Goal: Transaction & Acquisition: Purchase product/service

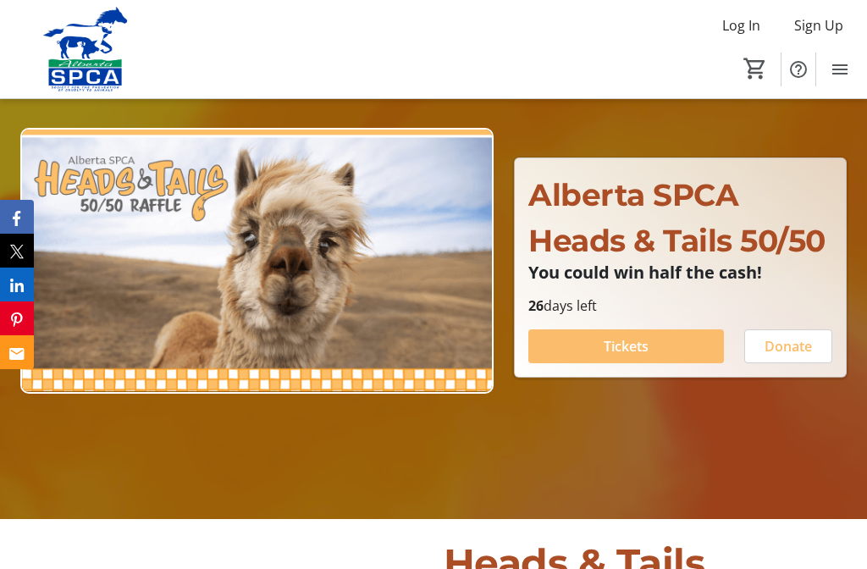
scroll to position [145, 0]
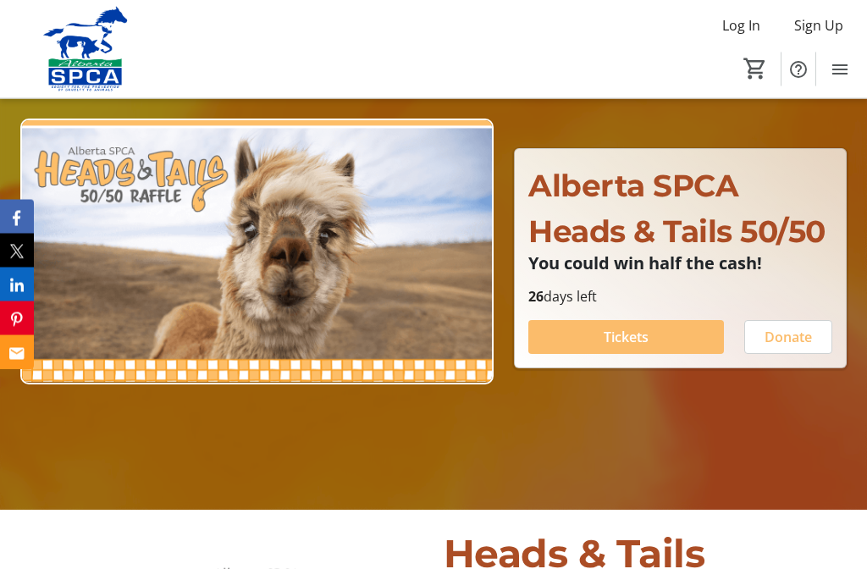
click at [653, 358] on span at bounding box center [626, 338] width 196 height 41
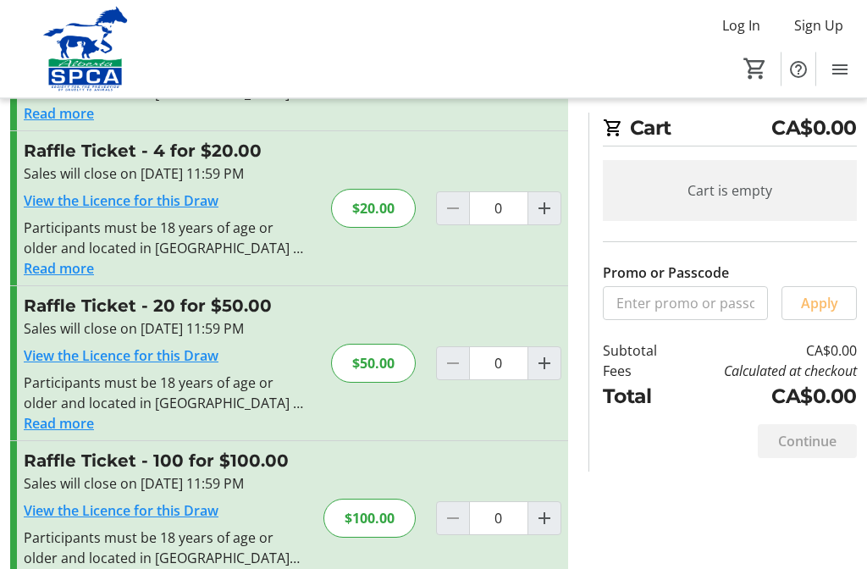
scroll to position [163, 0]
click at [550, 528] on mat-icon "Increment by one" at bounding box center [544, 519] width 20 height 20
type input "1"
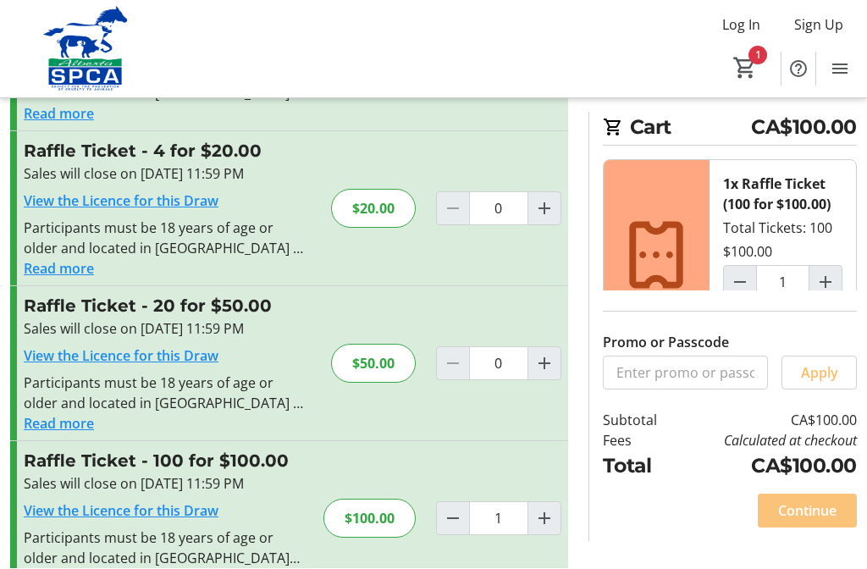
click at [815, 522] on span "Continue" at bounding box center [807, 511] width 58 height 20
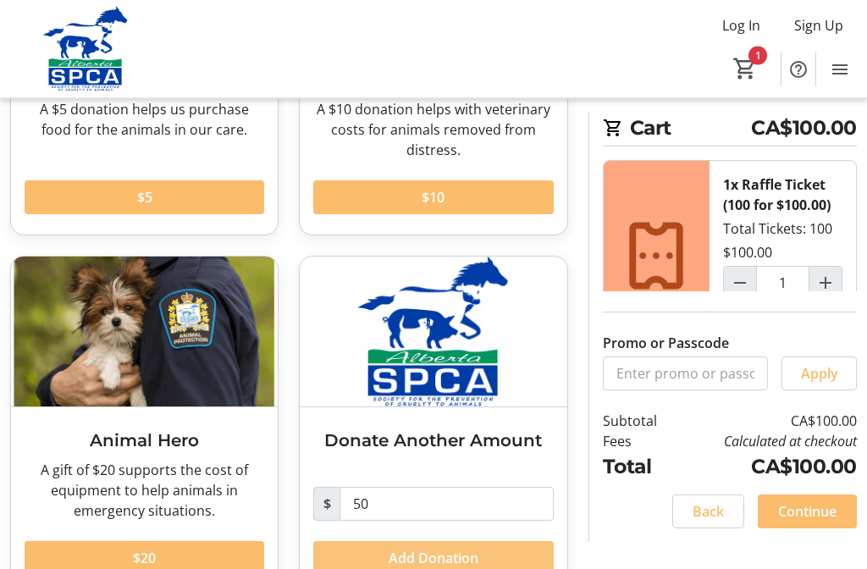
scroll to position [295, 0]
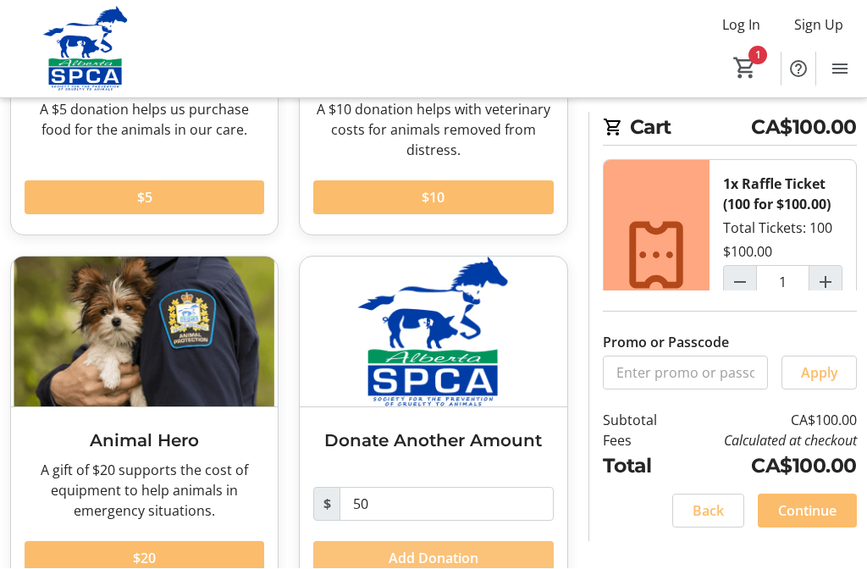
click at [438, 564] on span "Add Donation" at bounding box center [434, 559] width 90 height 20
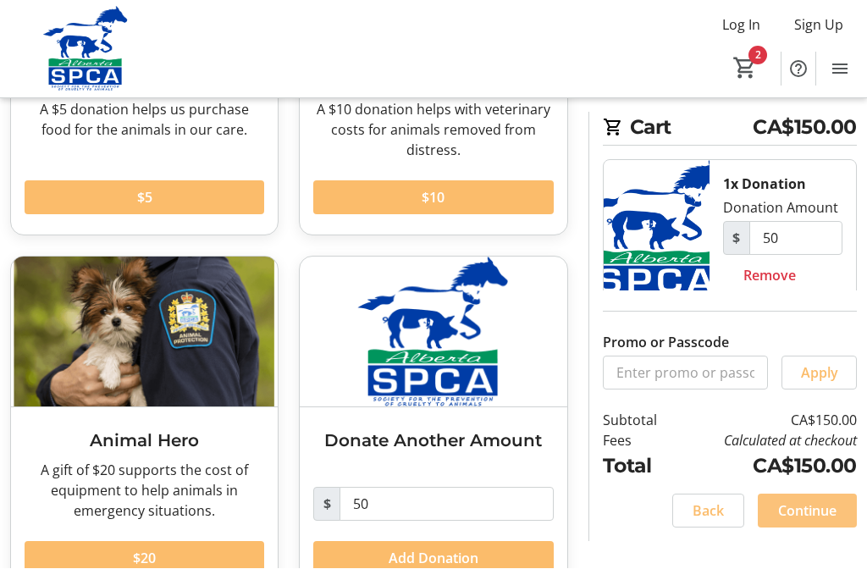
click at [809, 522] on span "Continue" at bounding box center [807, 511] width 58 height 20
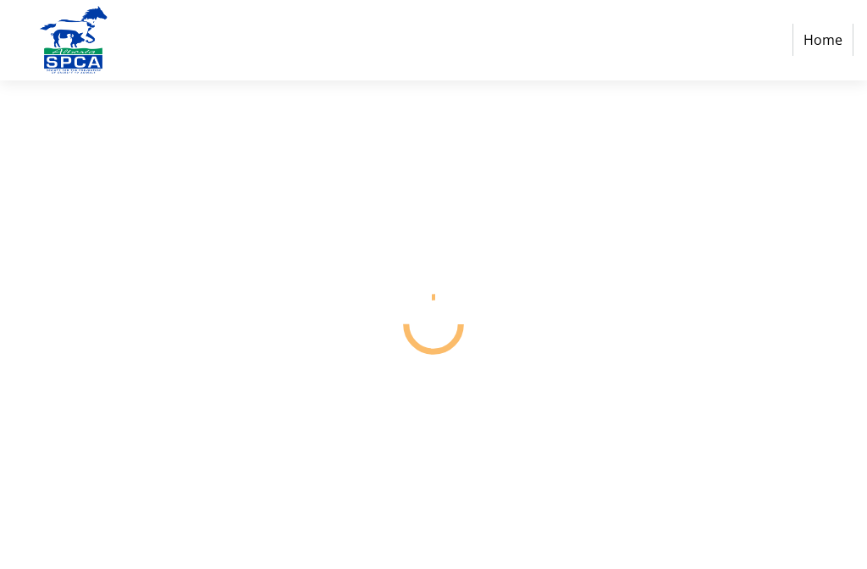
select select "CA"
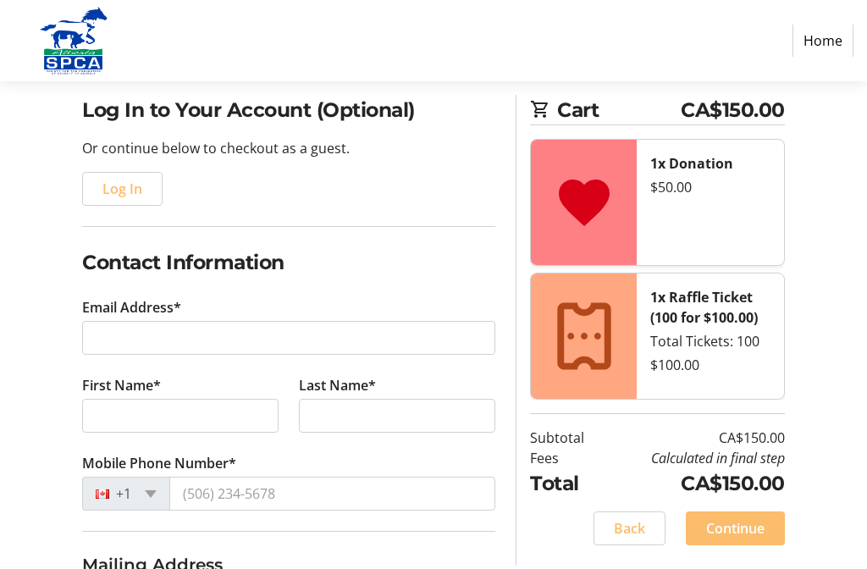
scroll to position [121, 0]
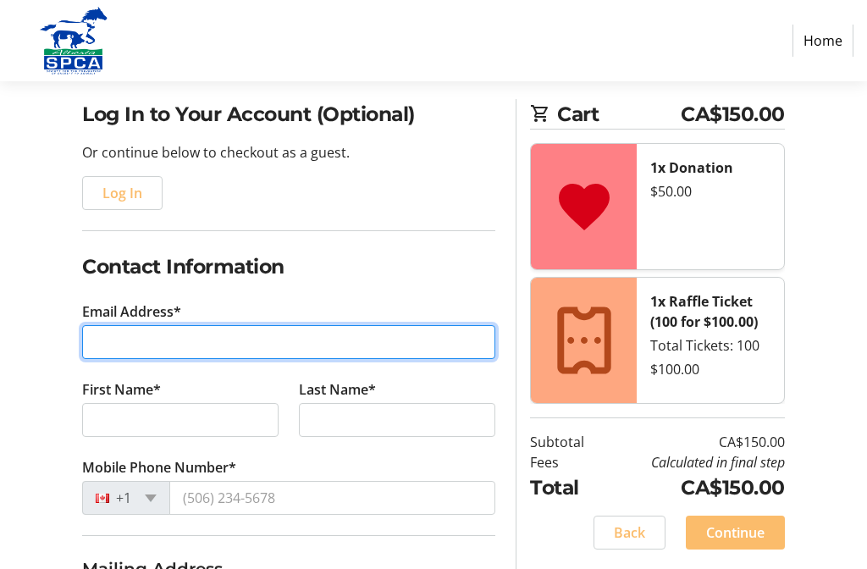
click at [293, 346] on input "Email Address*" at bounding box center [288, 342] width 413 height 34
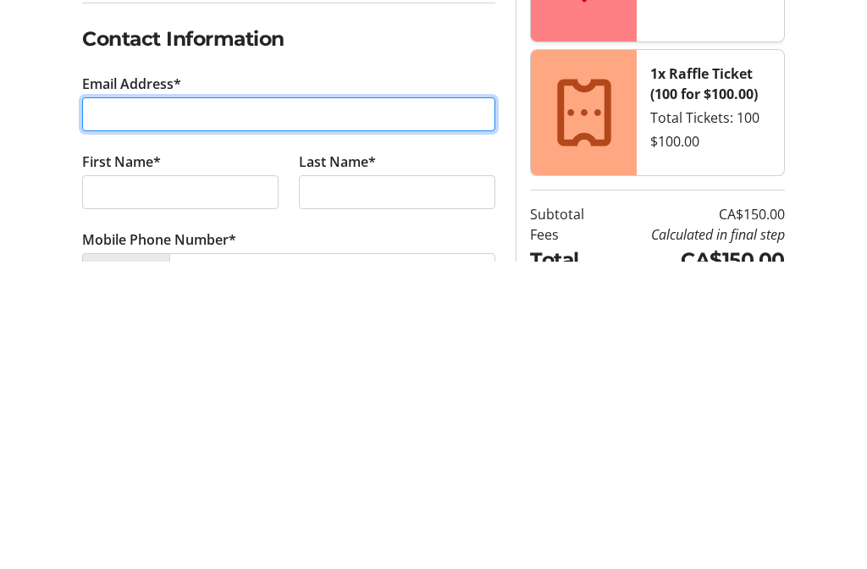
scroll to position [0, 0]
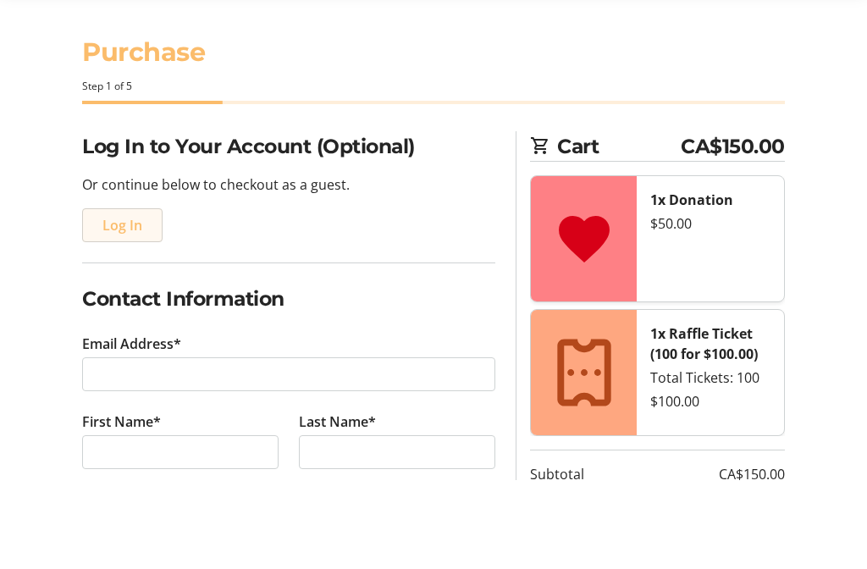
click at [120, 304] on span "Log In" at bounding box center [122, 314] width 40 height 20
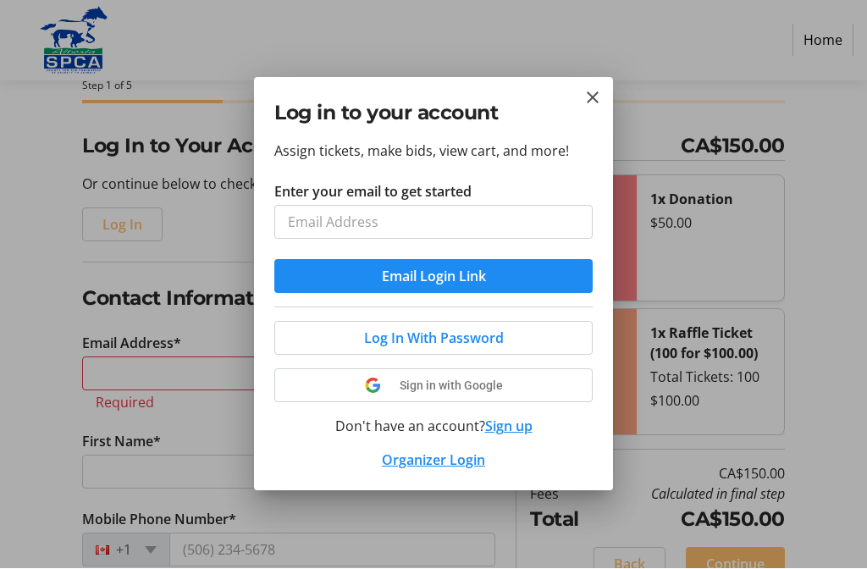
click at [511, 431] on button "Sign up" at bounding box center [508, 427] width 47 height 20
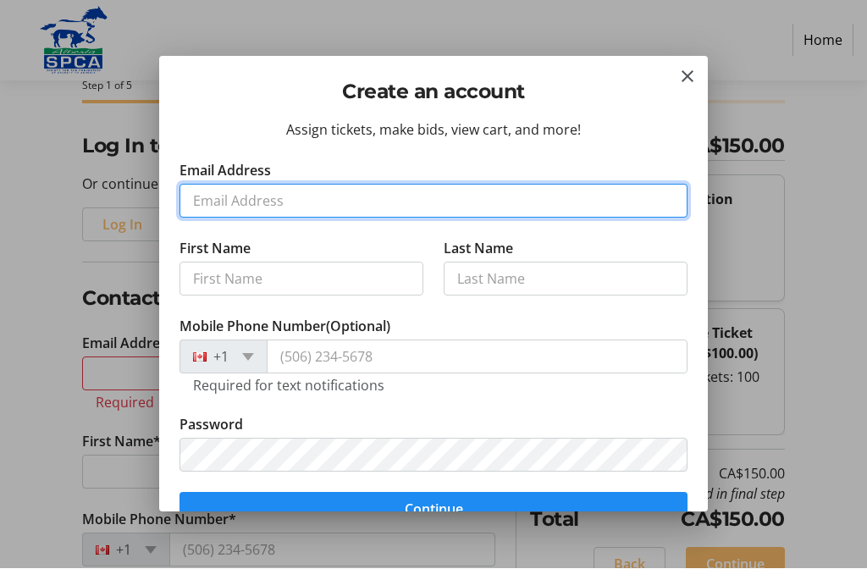
click at [366, 202] on input "Email Address" at bounding box center [434, 202] width 508 height 34
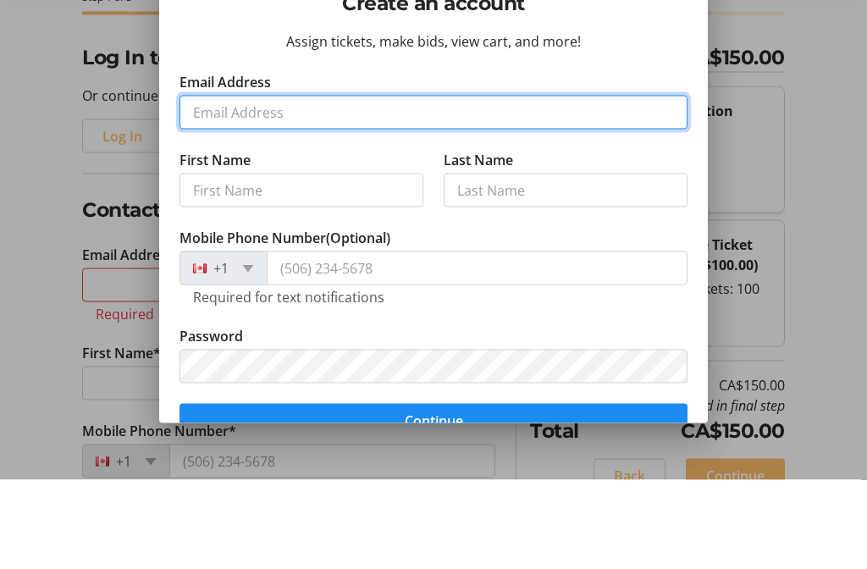
type input "[EMAIL_ADDRESS][DOMAIN_NAME]"
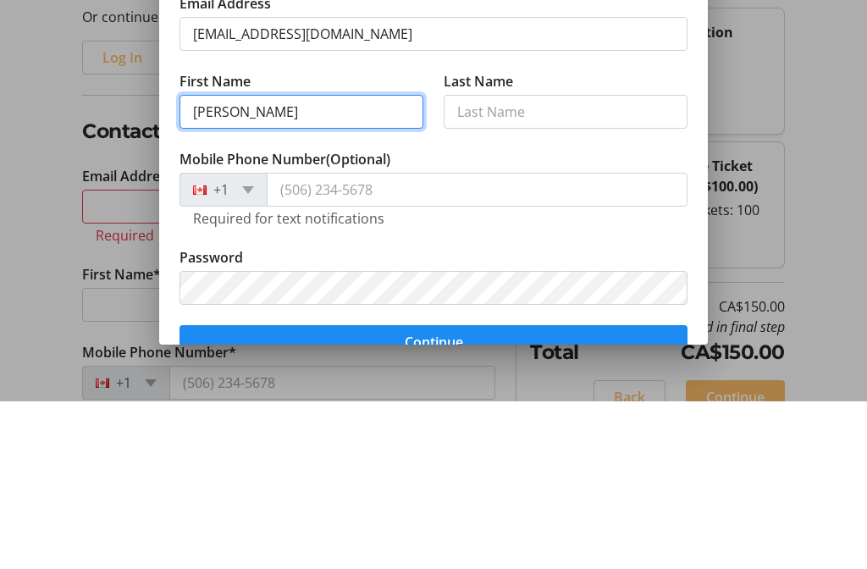
type input "[PERSON_NAME]"
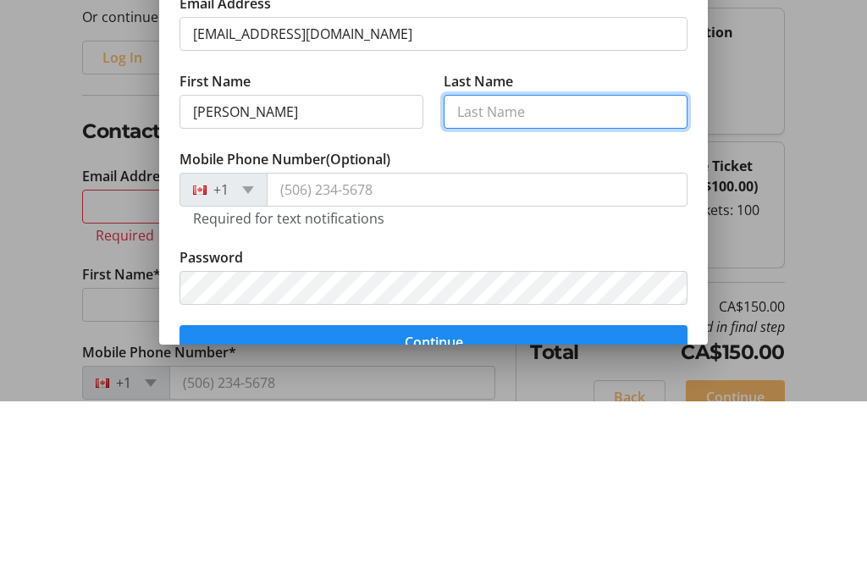
click at [548, 263] on input "Last Name" at bounding box center [566, 280] width 244 height 34
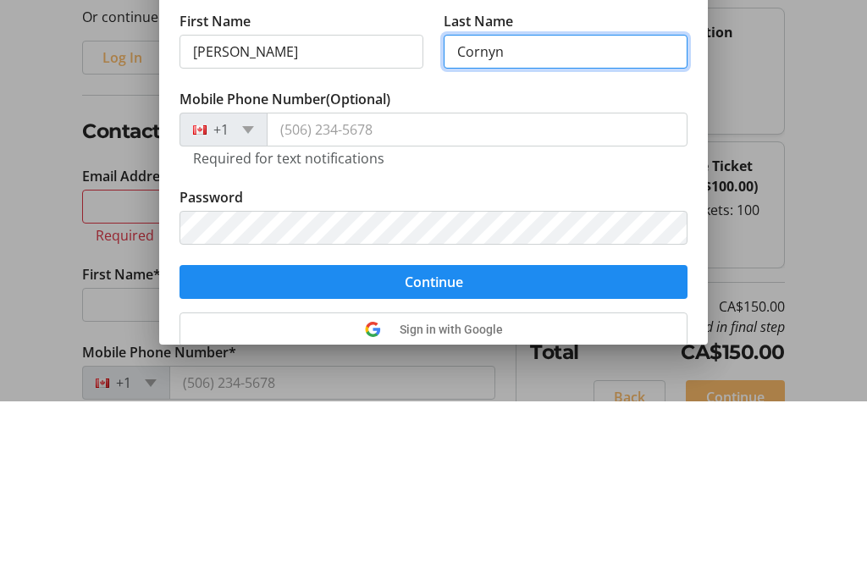
scroll to position [66, 0]
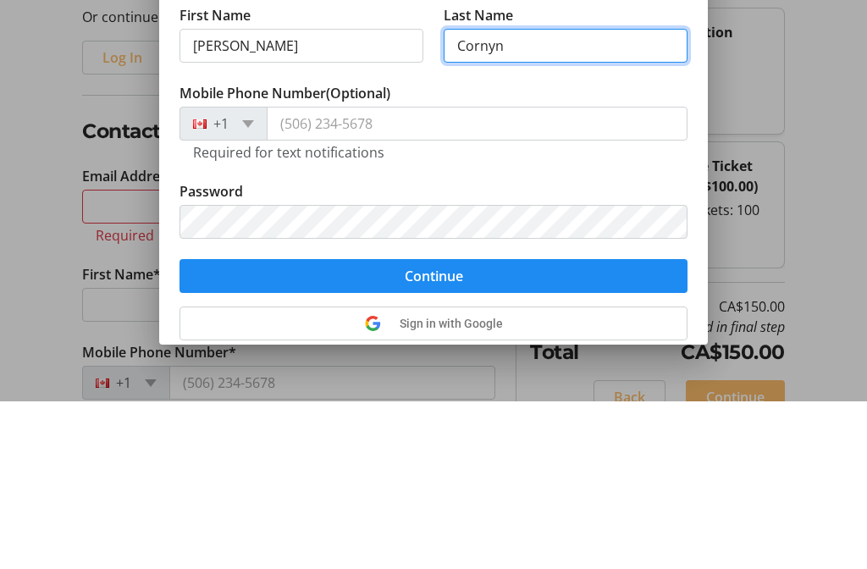
type input "Cornyn"
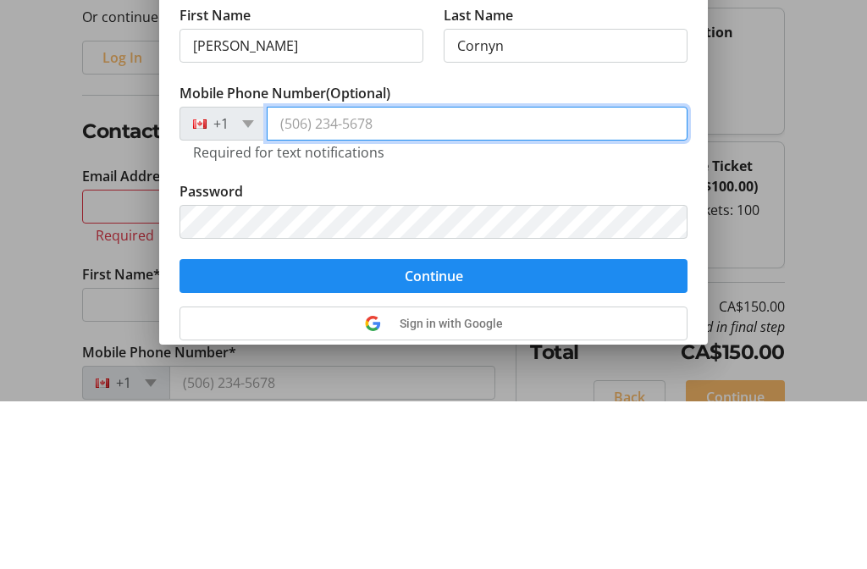
click at [408, 274] on input "Mobile Phone Number (Optional)" at bounding box center [477, 291] width 421 height 34
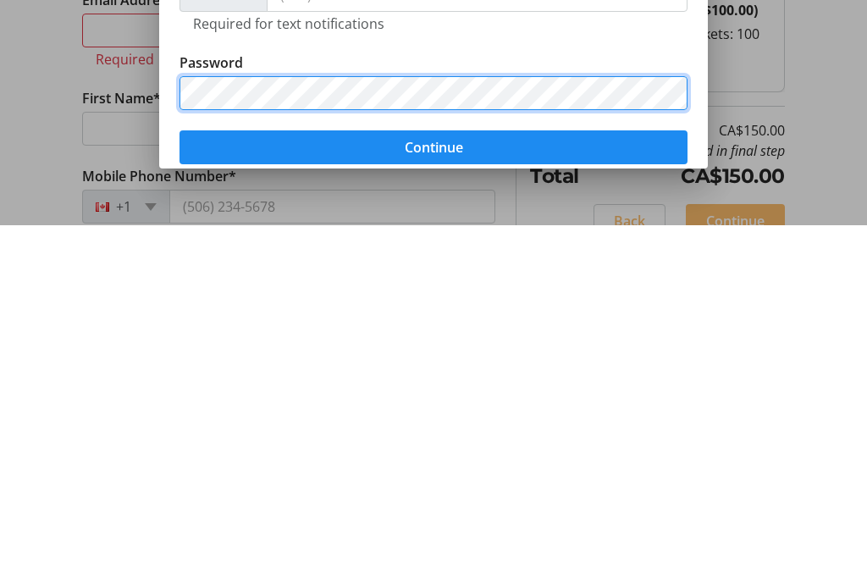
scroll to position [22, 0]
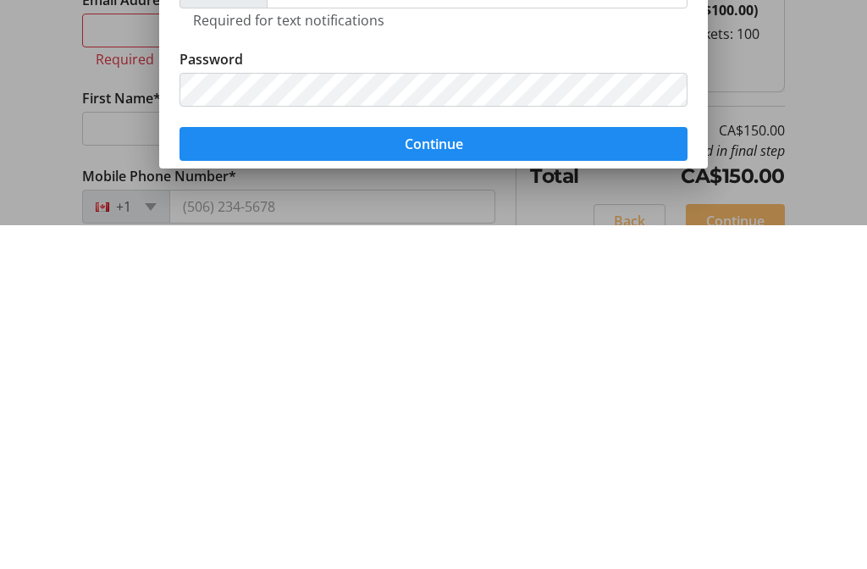
click at [548, 467] on span "submit" at bounding box center [434, 487] width 508 height 41
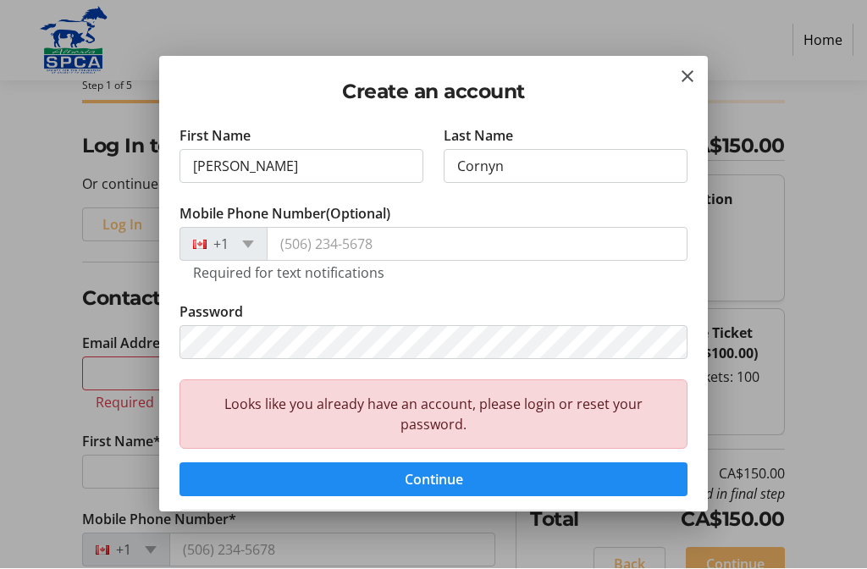
scroll to position [137, 0]
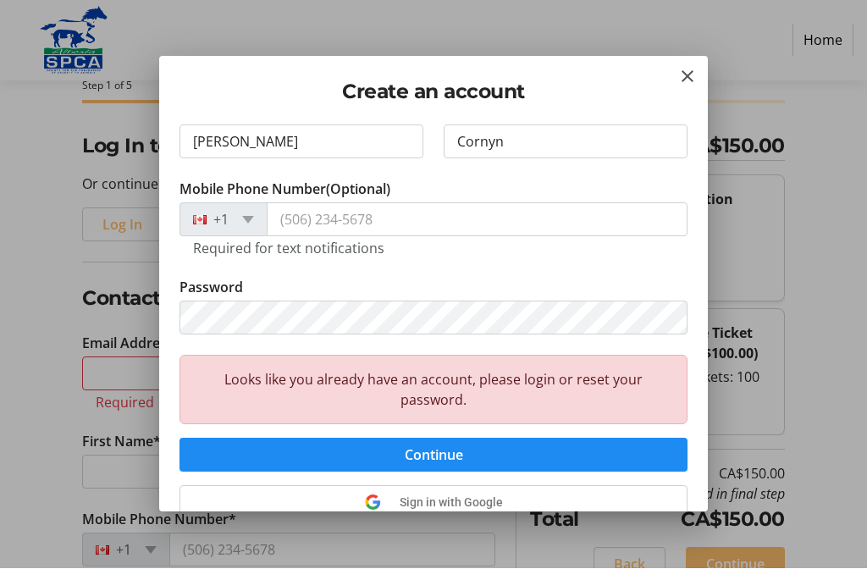
click at [540, 453] on span "submit" at bounding box center [434, 455] width 508 height 41
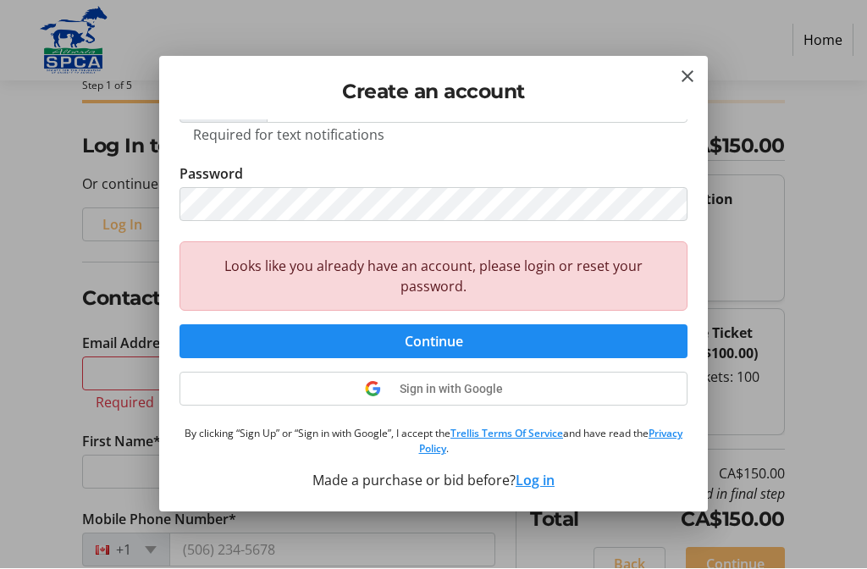
scroll to position [249, 0]
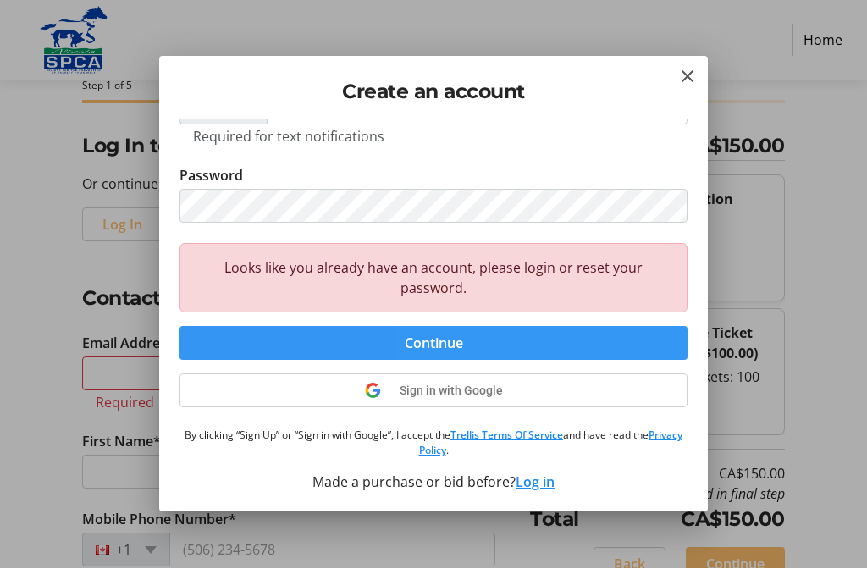
click at [544, 348] on span "submit" at bounding box center [434, 343] width 508 height 41
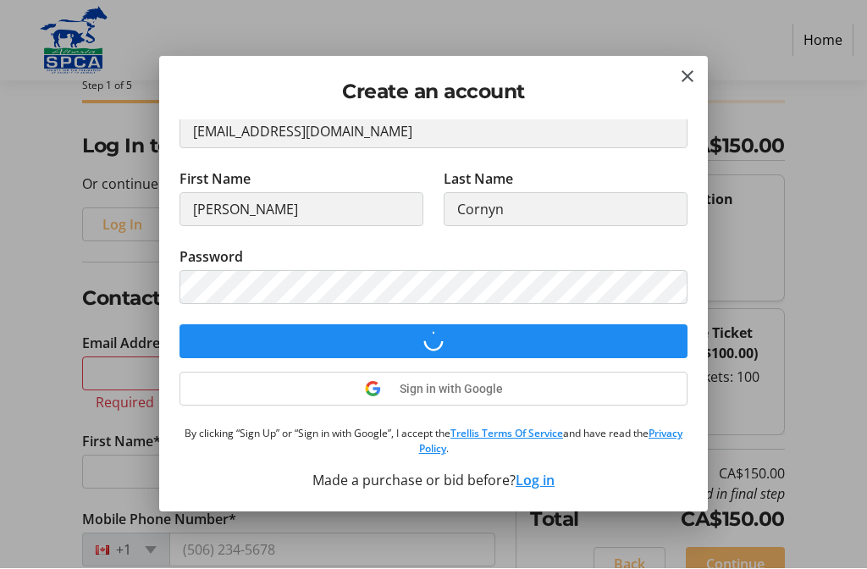
scroll to position [68, 0]
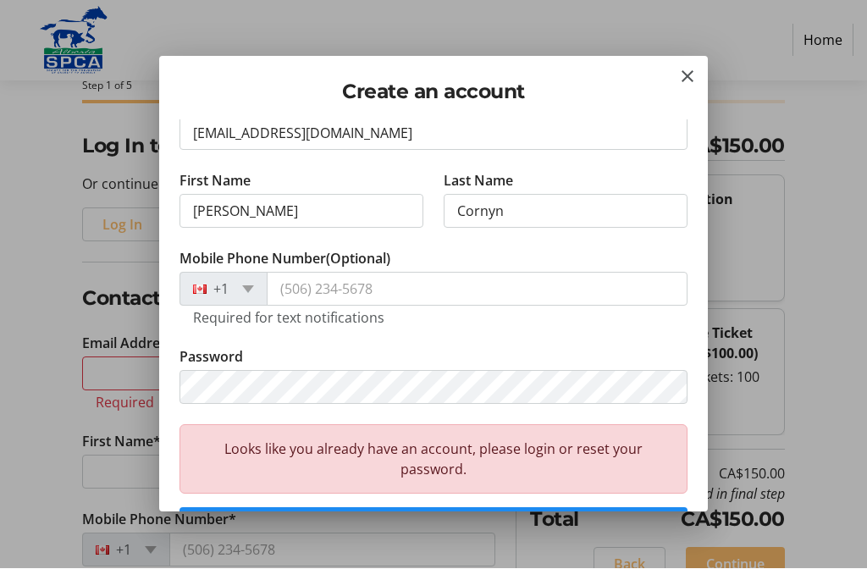
click at [682, 83] on mat-icon "Close" at bounding box center [687, 77] width 20 height 20
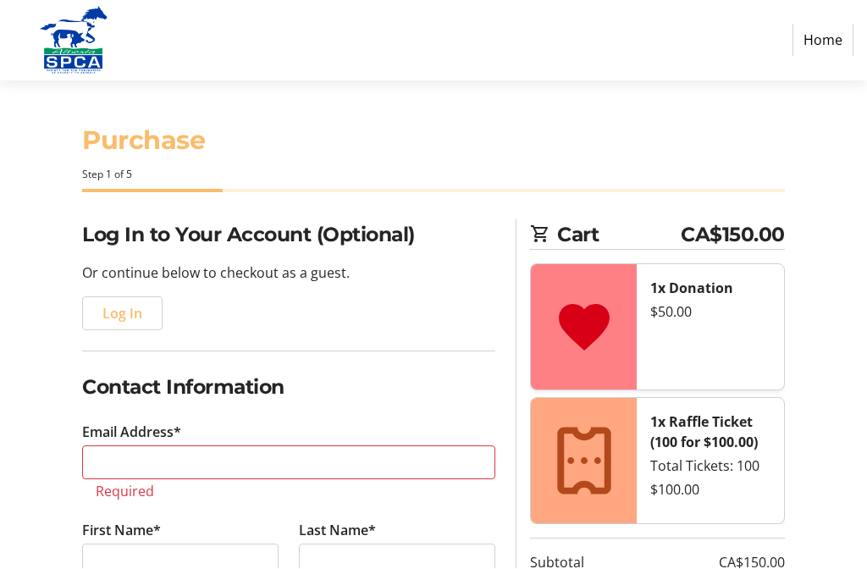
scroll to position [89, 0]
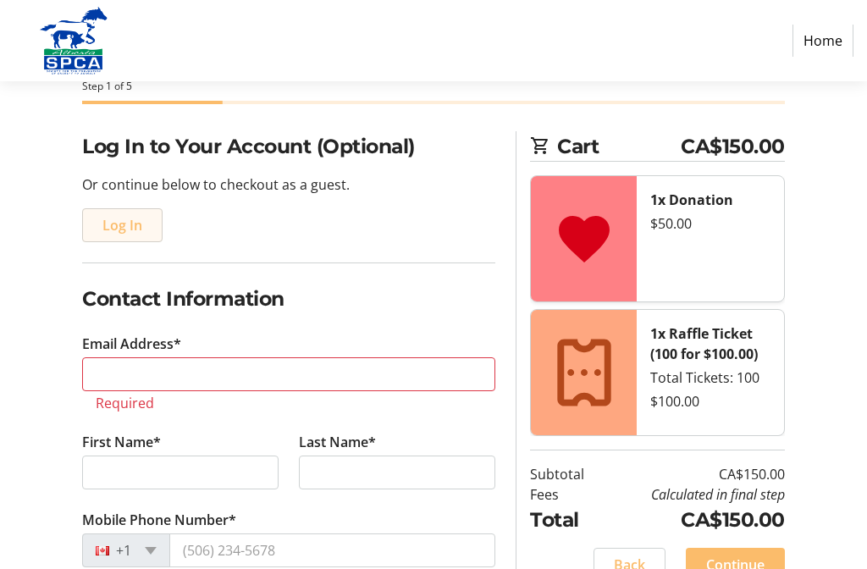
click at [124, 221] on span "Log In" at bounding box center [122, 225] width 40 height 20
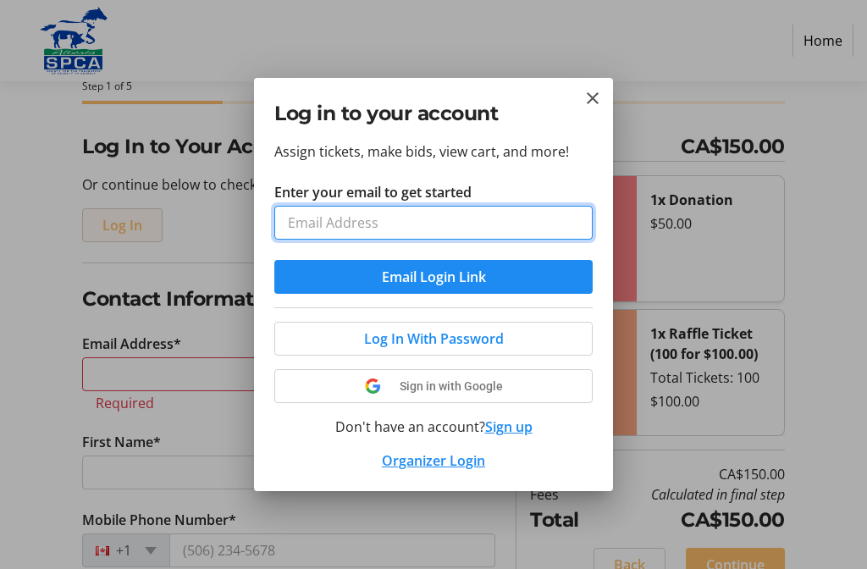
scroll to position [0, 0]
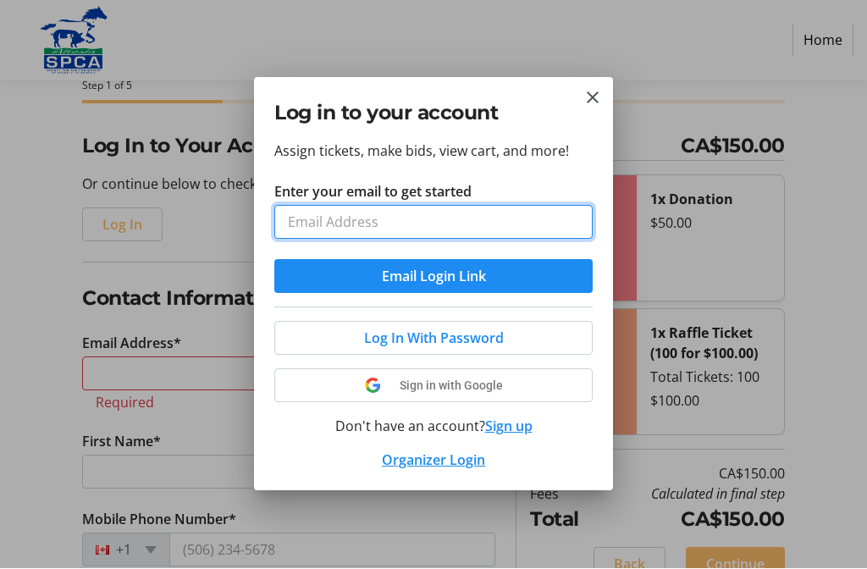
click at [479, 225] on input "Enter your email to get started" at bounding box center [433, 223] width 318 height 34
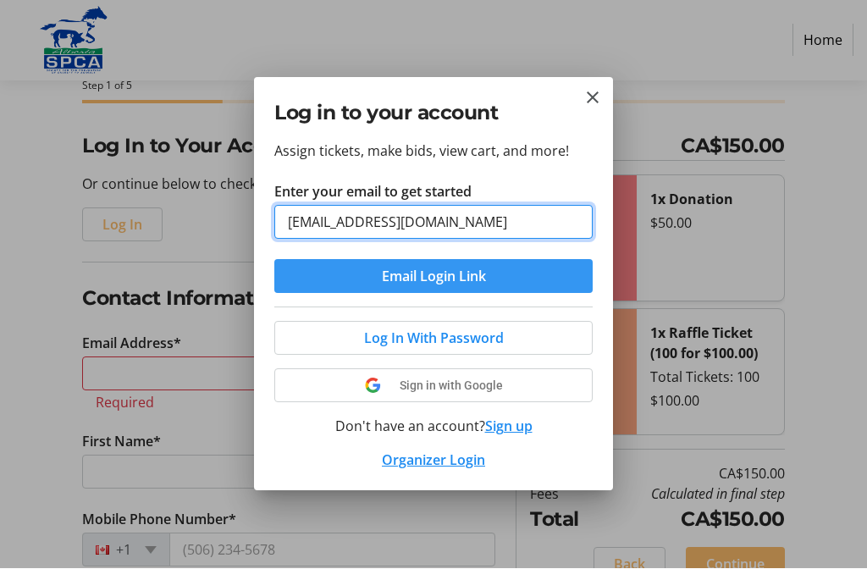
type input "[EMAIL_ADDRESS][DOMAIN_NAME]"
click at [544, 280] on span "submit" at bounding box center [433, 277] width 318 height 41
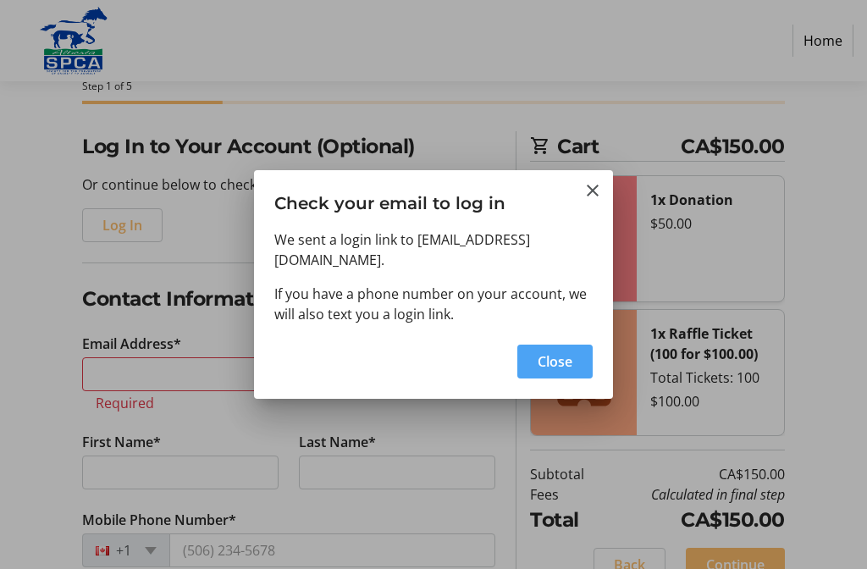
click at [561, 354] on span "Close" at bounding box center [555, 361] width 35 height 20
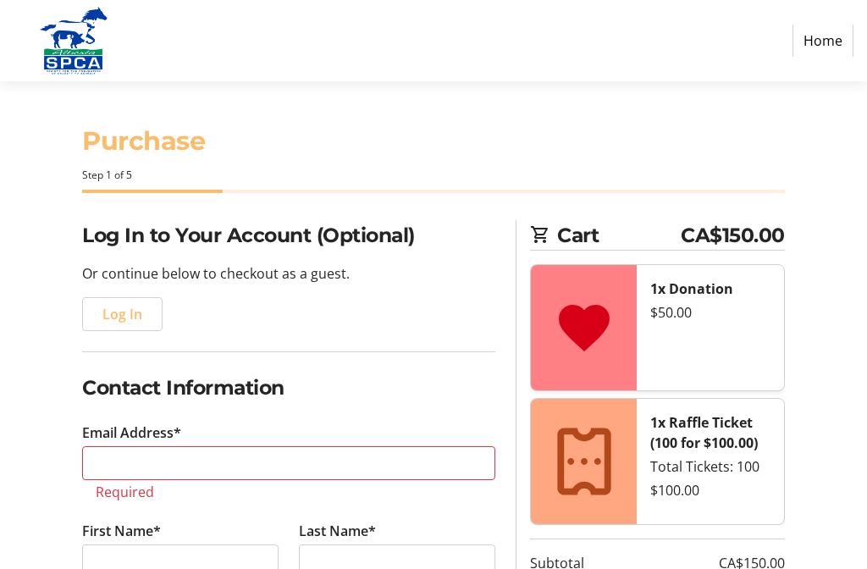
scroll to position [89, 0]
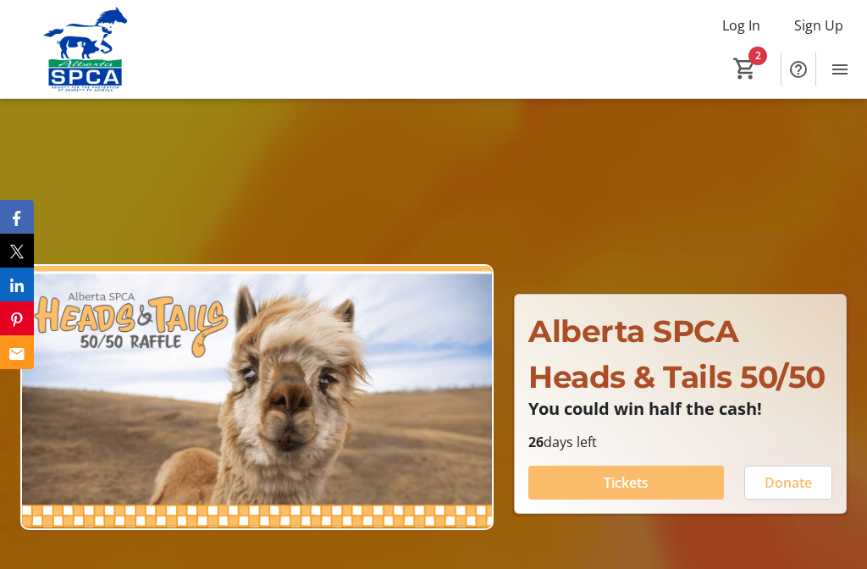
click at [615, 493] on span "Tickets" at bounding box center [626, 483] width 45 height 20
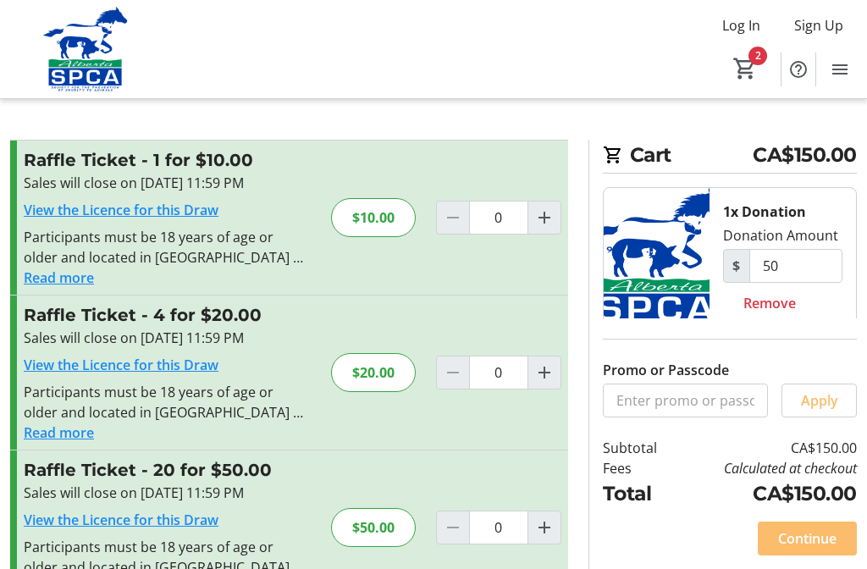
type input "1"
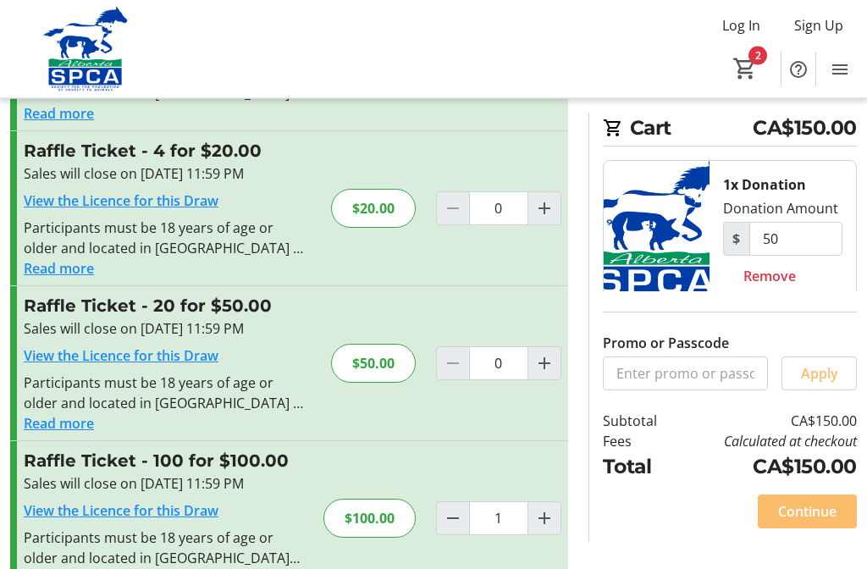
scroll to position [163, 0]
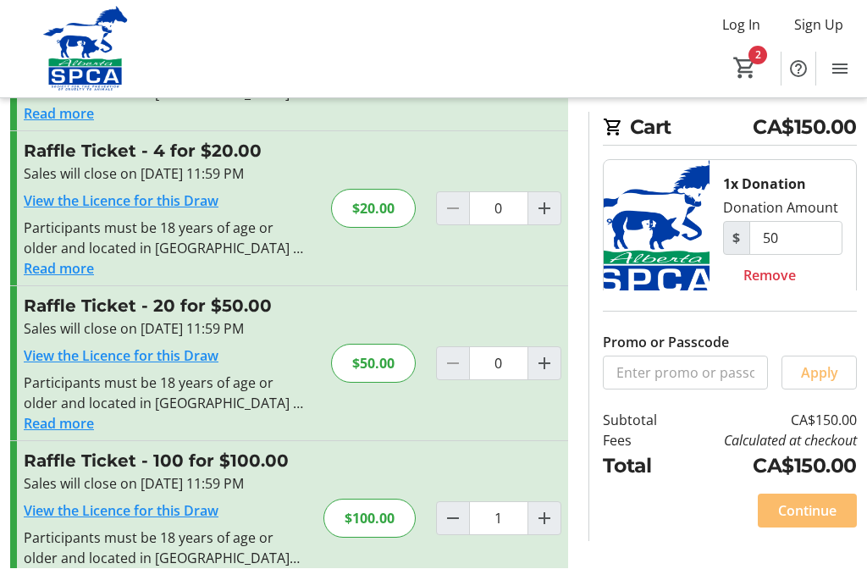
click at [812, 522] on span "Continue" at bounding box center [807, 511] width 58 height 20
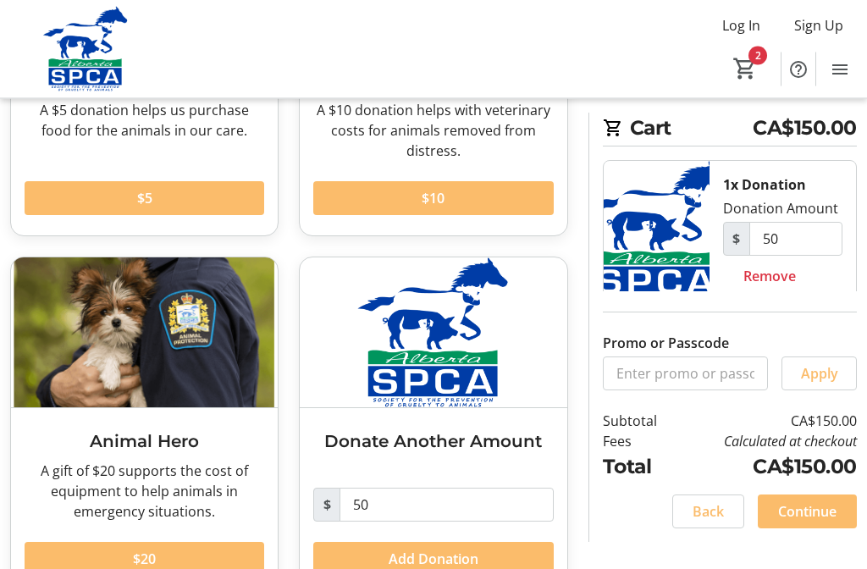
scroll to position [295, 0]
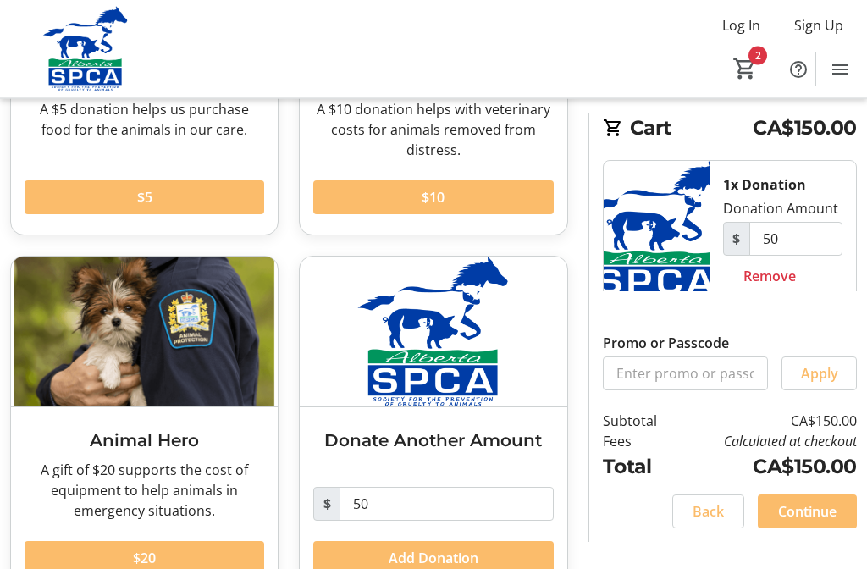
click at [815, 522] on span "Continue" at bounding box center [807, 511] width 58 height 20
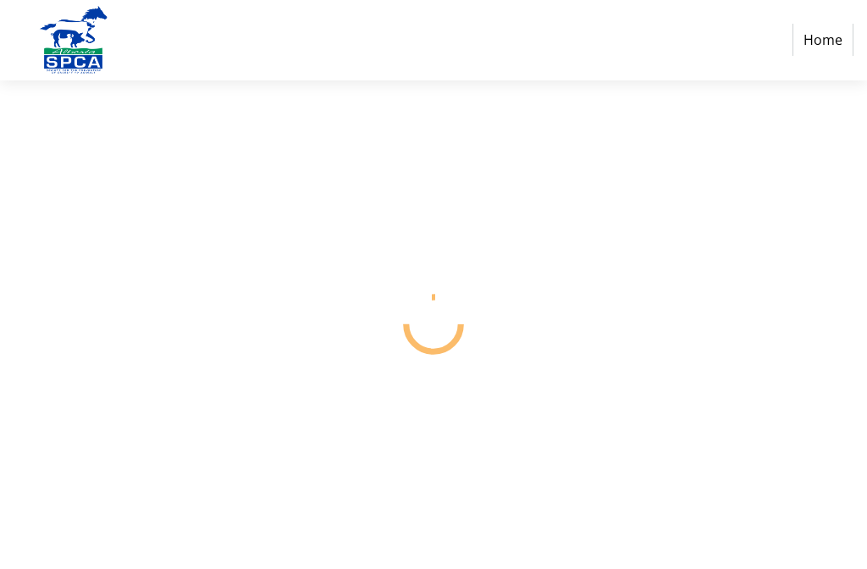
select select "CA"
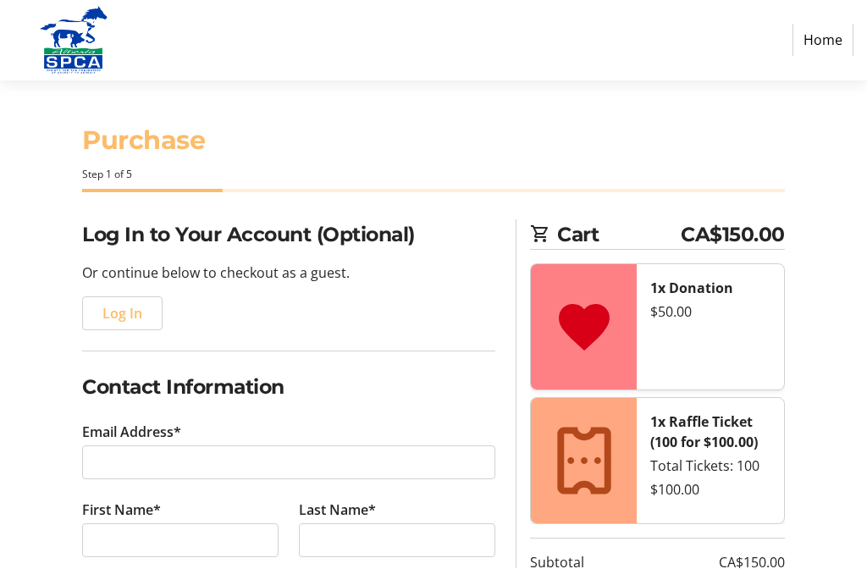
scroll to position [1, 0]
click at [147, 303] on span "button" at bounding box center [122, 313] width 79 height 41
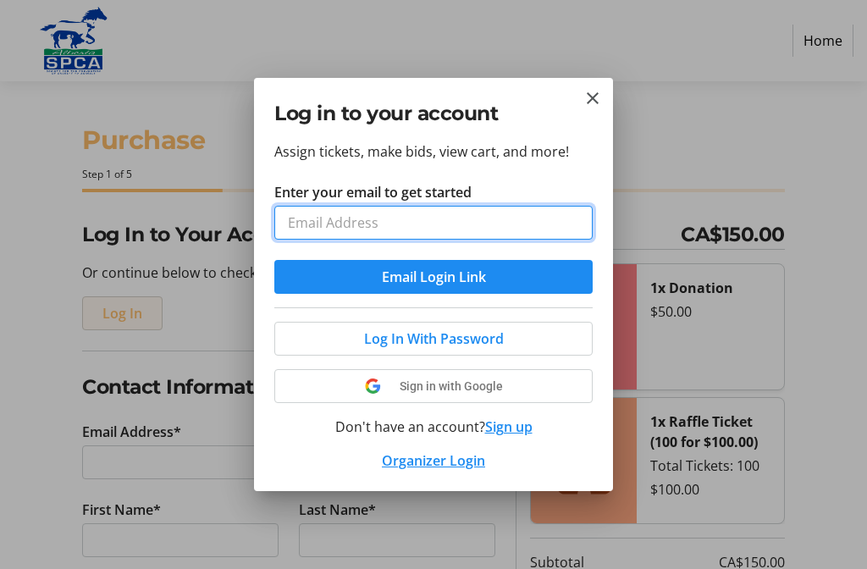
scroll to position [0, 0]
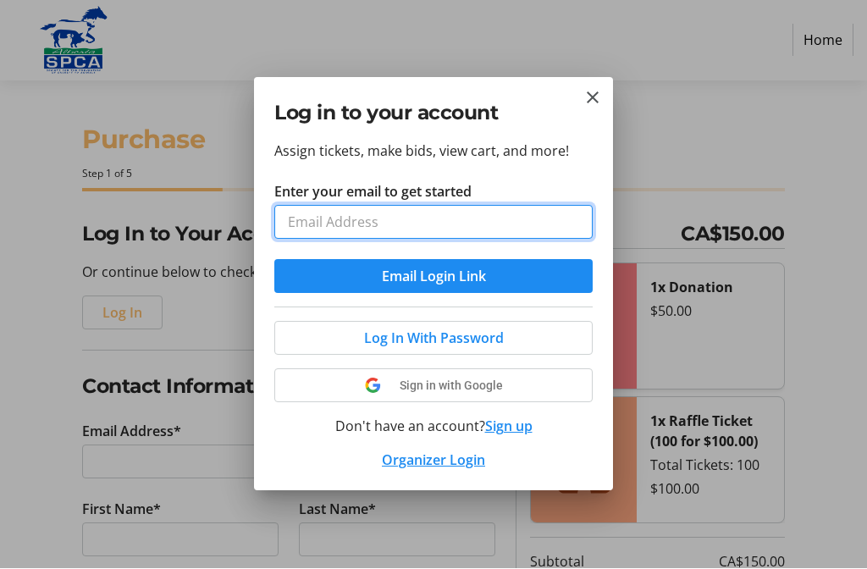
click at [473, 225] on input "Enter your email to get started" at bounding box center [433, 223] width 318 height 34
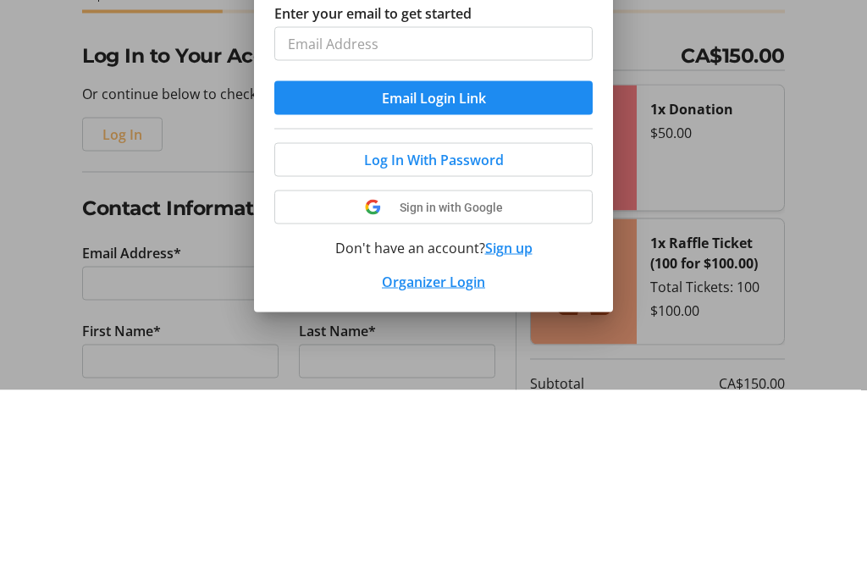
click at [504, 318] on span at bounding box center [433, 338] width 317 height 41
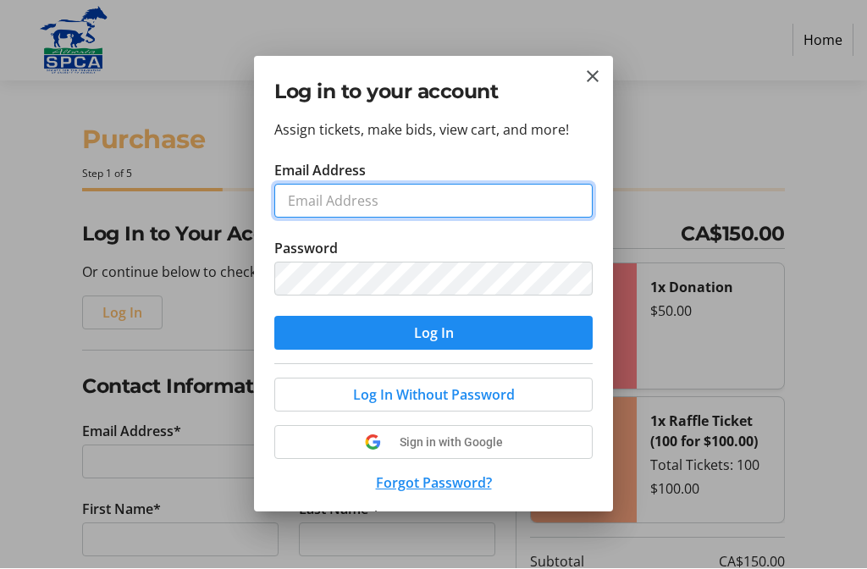
click at [444, 204] on input "Email Address" at bounding box center [433, 202] width 318 height 34
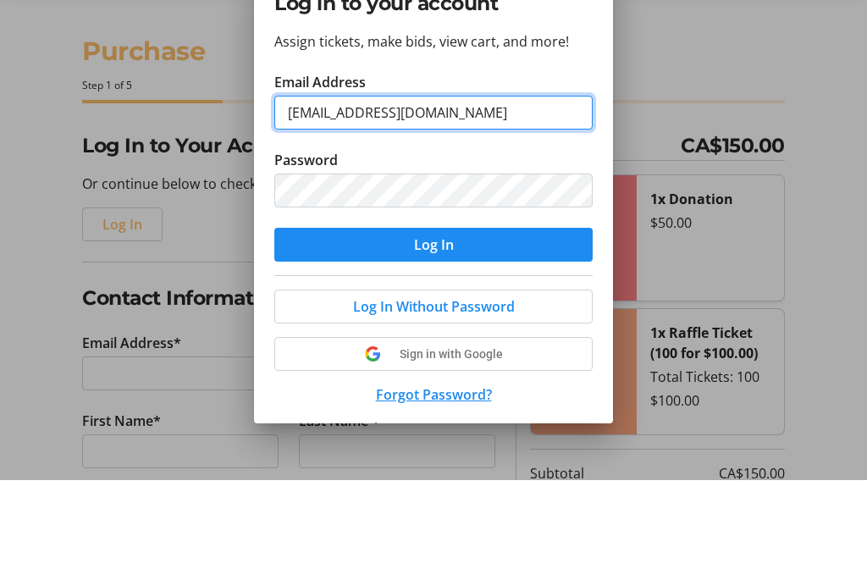
type input "[EMAIL_ADDRESS][DOMAIN_NAME]"
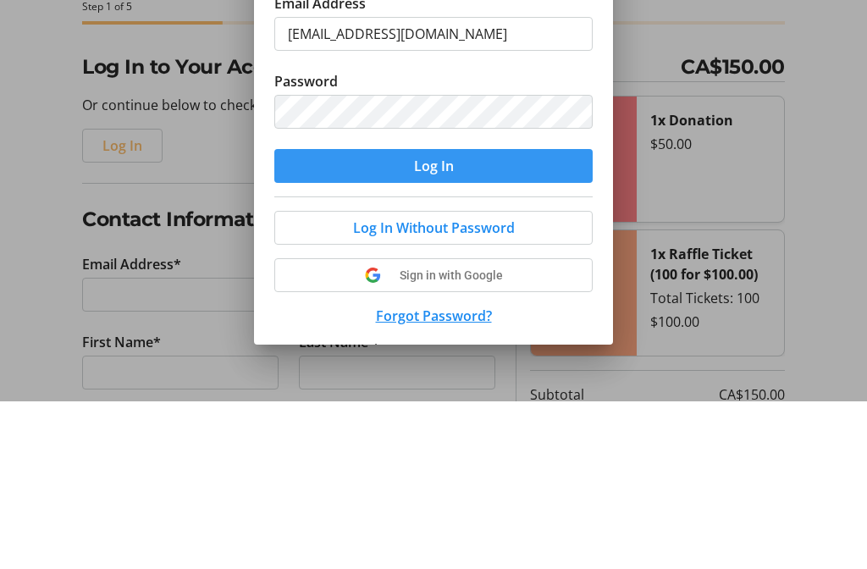
click at [550, 313] on span "submit" at bounding box center [433, 333] width 318 height 41
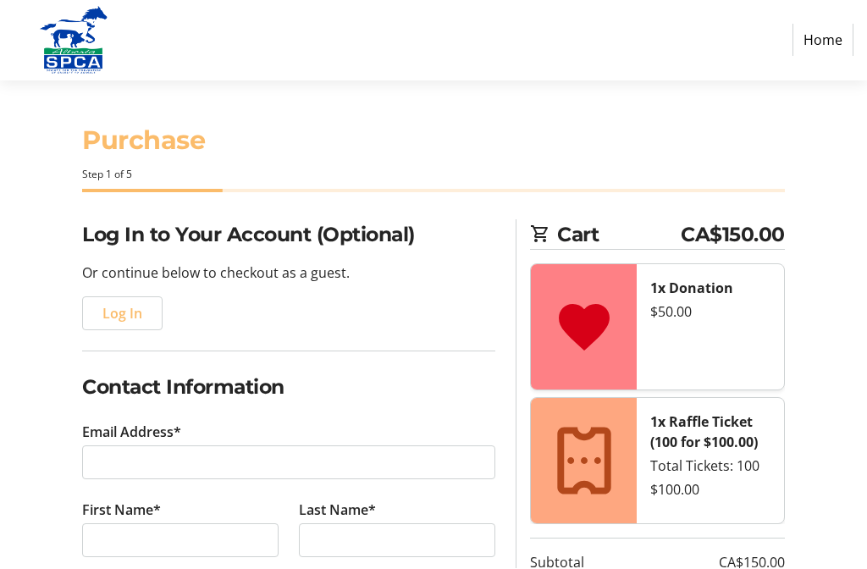
scroll to position [1, 0]
type input "[EMAIL_ADDRESS][DOMAIN_NAME]"
type input "[PERSON_NAME]"
type input "Cornyn"
type input "(403) 627-8989"
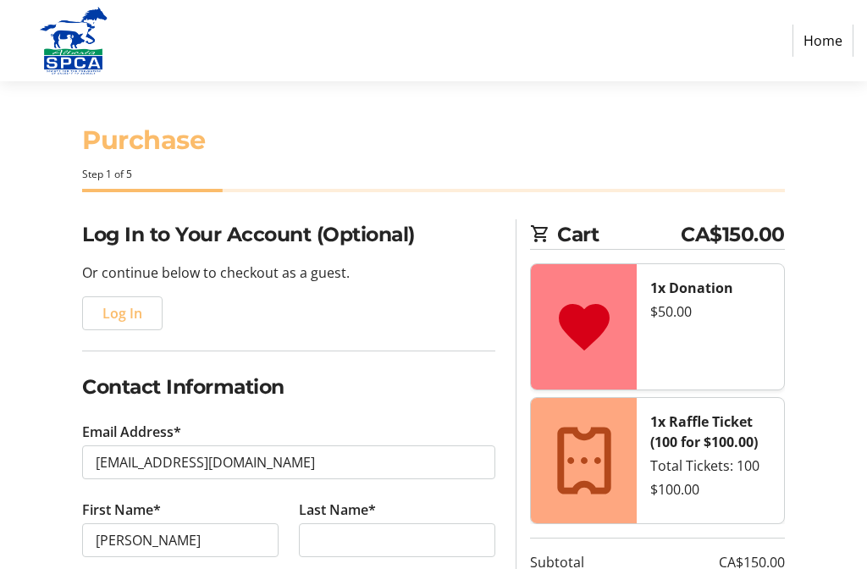
radio input "true"
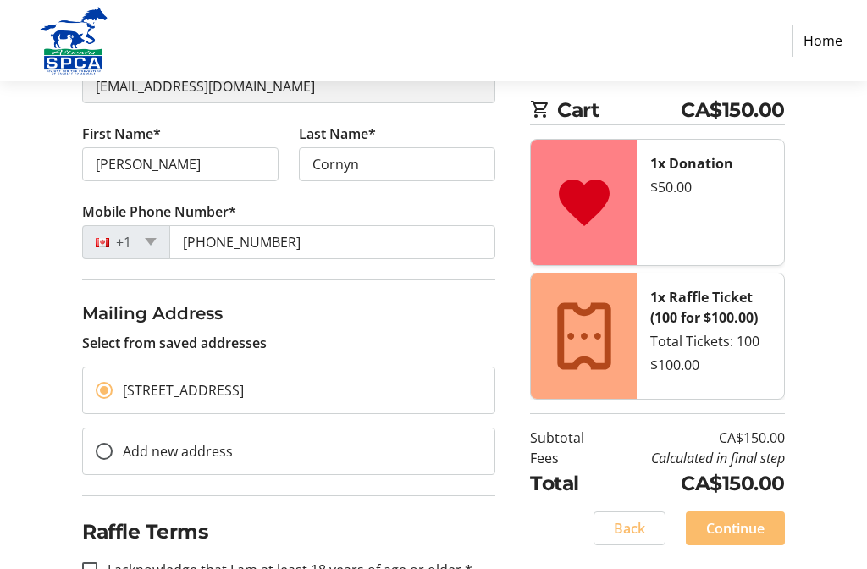
scroll to position [246, 0]
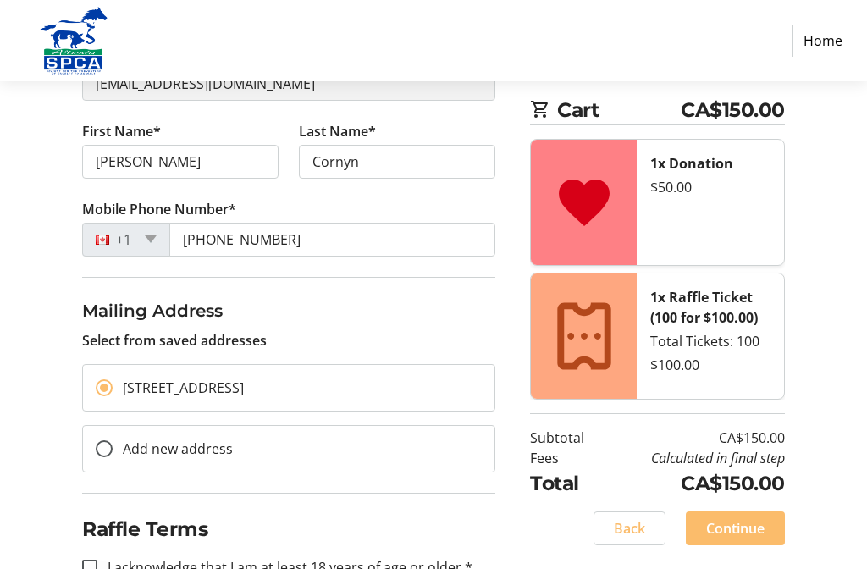
click at [96, 568] on input "I acknowledge that I am at least 18 years of age or older.*" at bounding box center [89, 568] width 15 height 15
checkbox input "true"
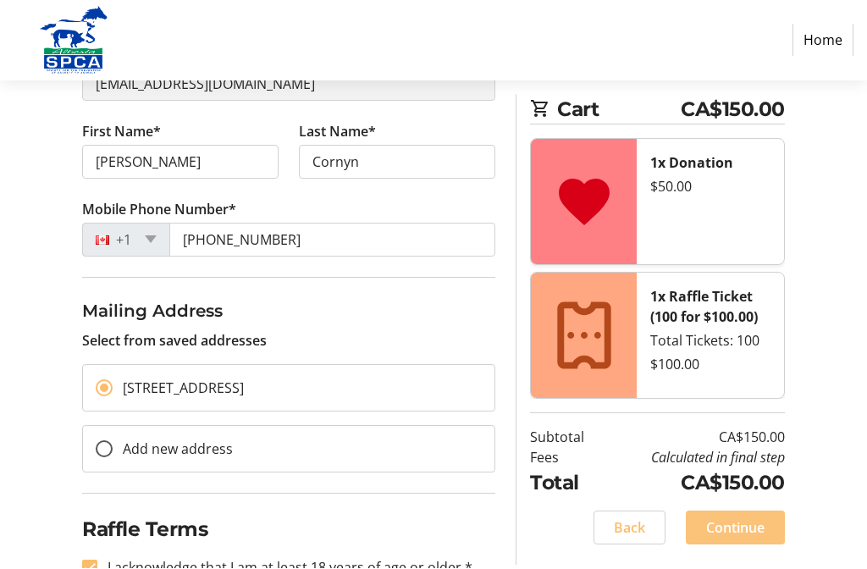
click at [753, 531] on span "Continue" at bounding box center [735, 528] width 58 height 20
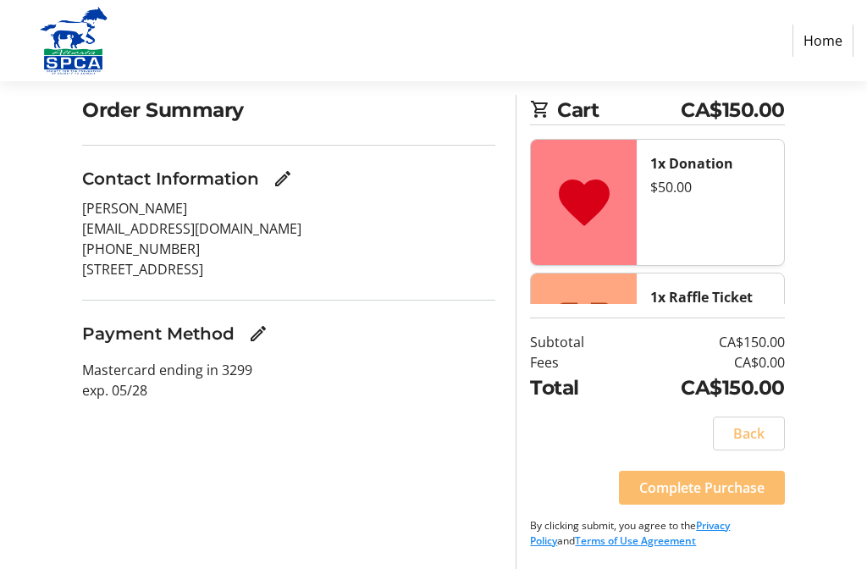
scroll to position [124, 0]
click at [697, 499] on span "Complete Purchase" at bounding box center [701, 488] width 125 height 20
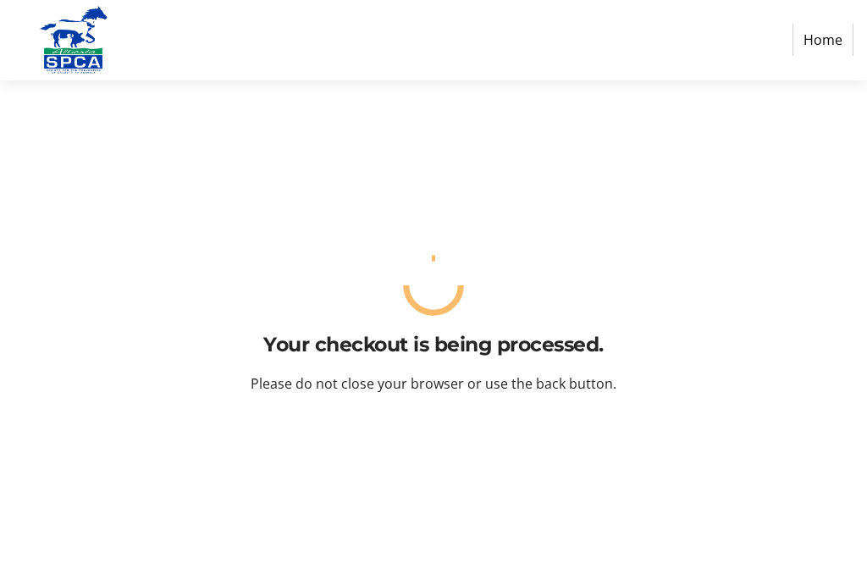
scroll to position [0, 0]
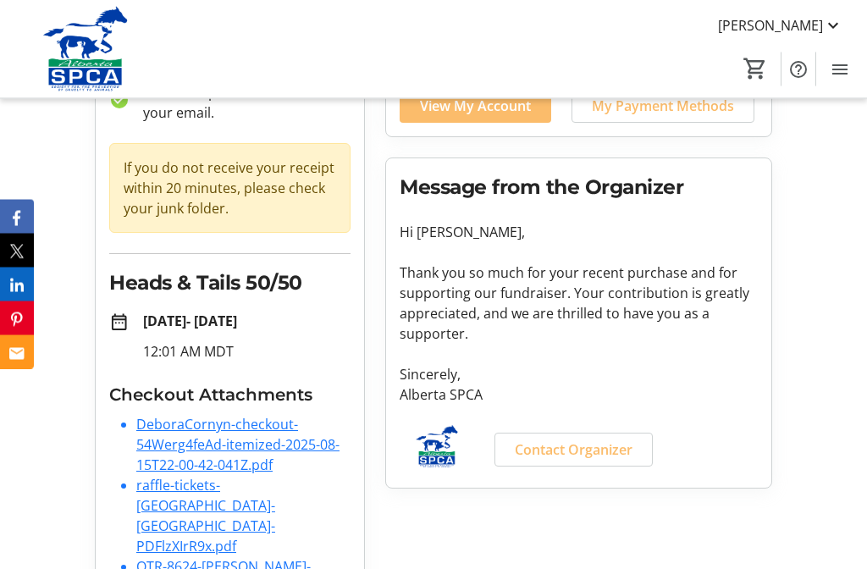
scroll to position [170, 0]
